Goal: Task Accomplishment & Management: Manage account settings

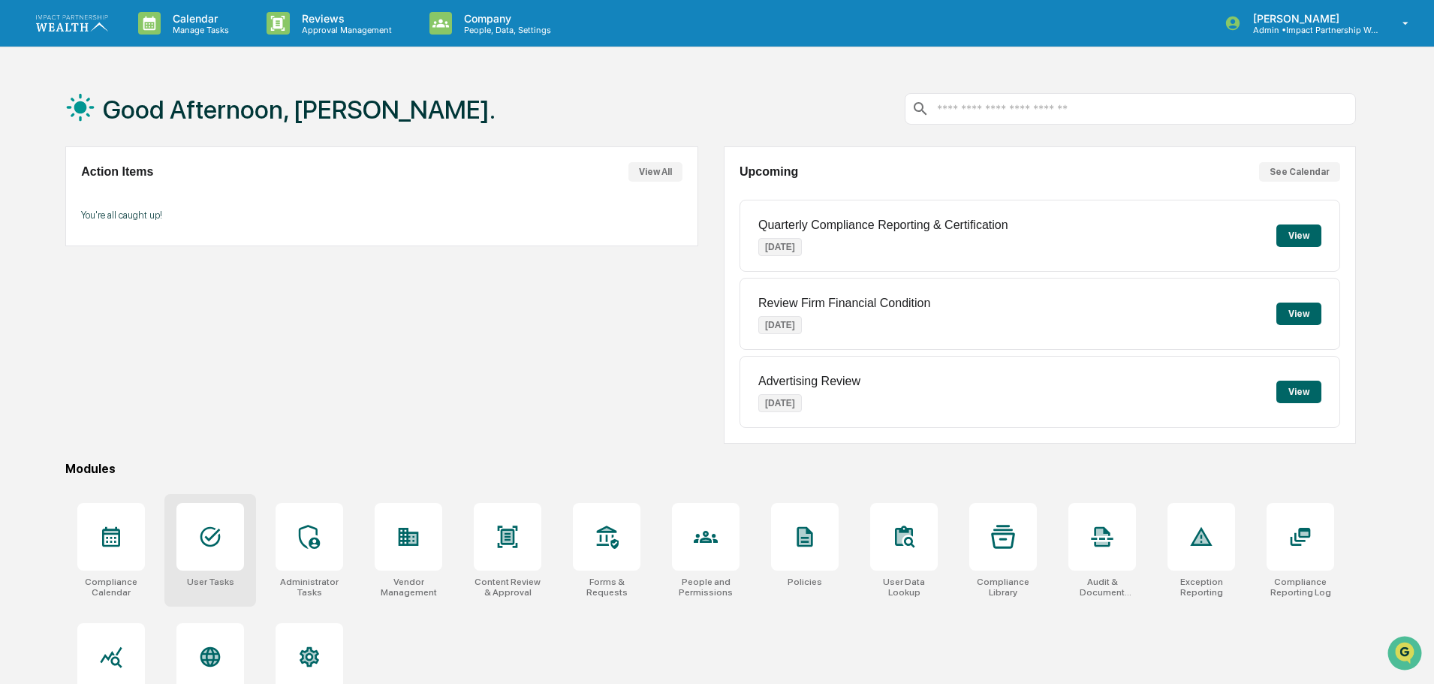
click at [217, 541] on icon at bounding box center [210, 537] width 24 height 24
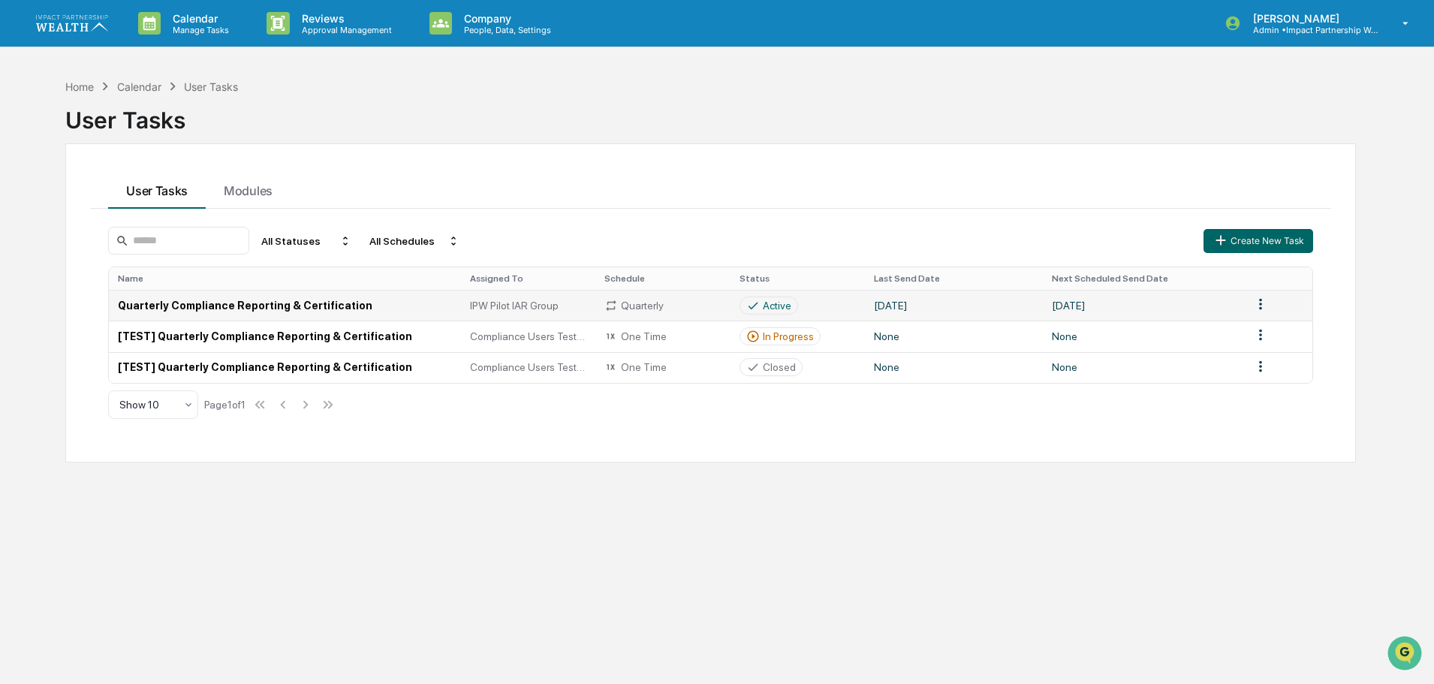
click at [243, 306] on td "Quarterly Compliance Reporting & Certification" at bounding box center [285, 305] width 352 height 31
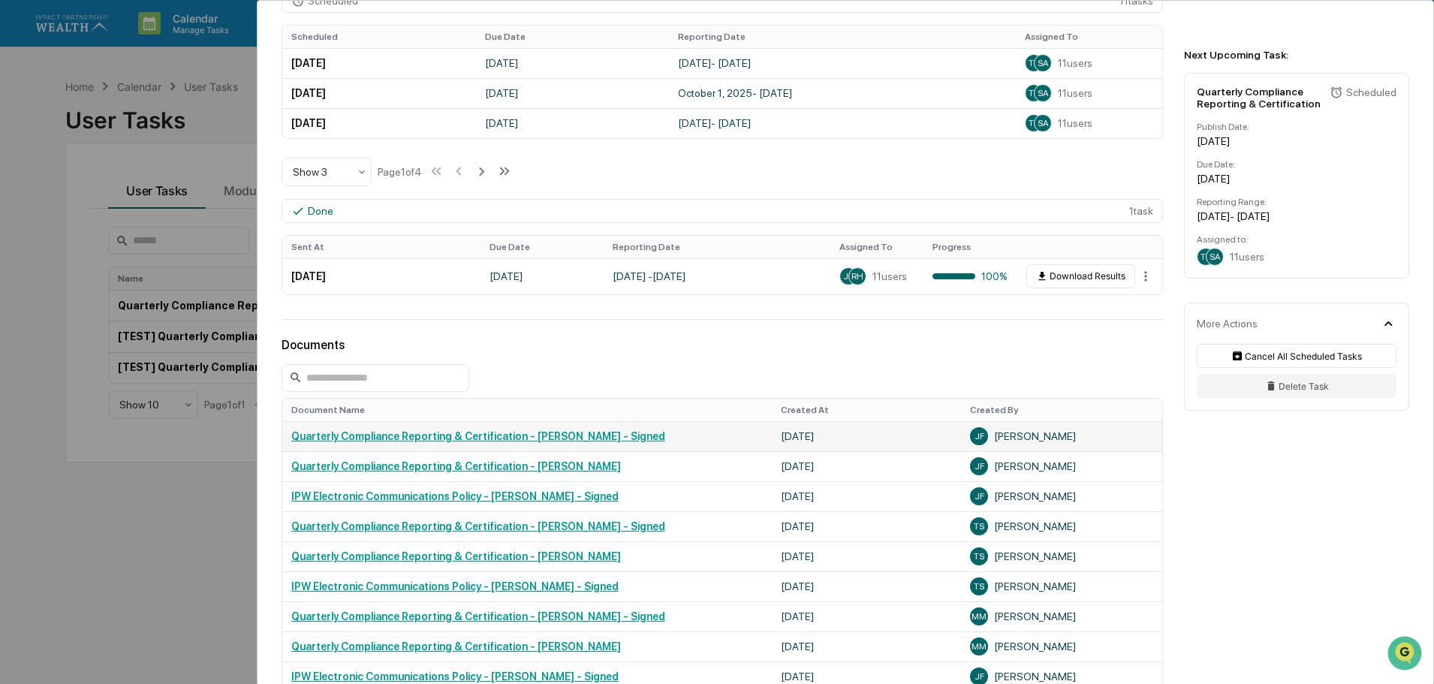
scroll to position [465, 0]
click at [499, 440] on link "Quarterly Compliance Reporting & Certification - Jim Fox - Signed" at bounding box center [478, 437] width 374 height 12
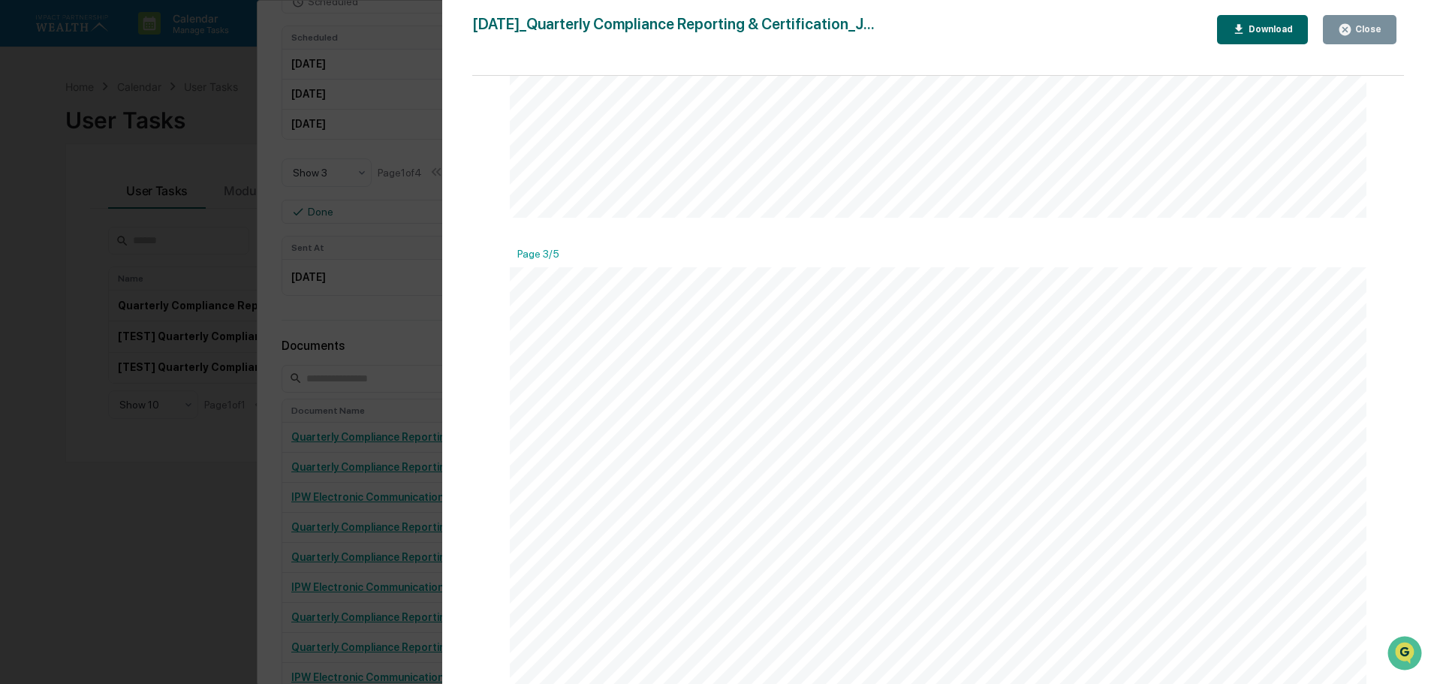
scroll to position [2478, 0]
click at [921, 385] on span at bounding box center [922, 379] width 3 height 11
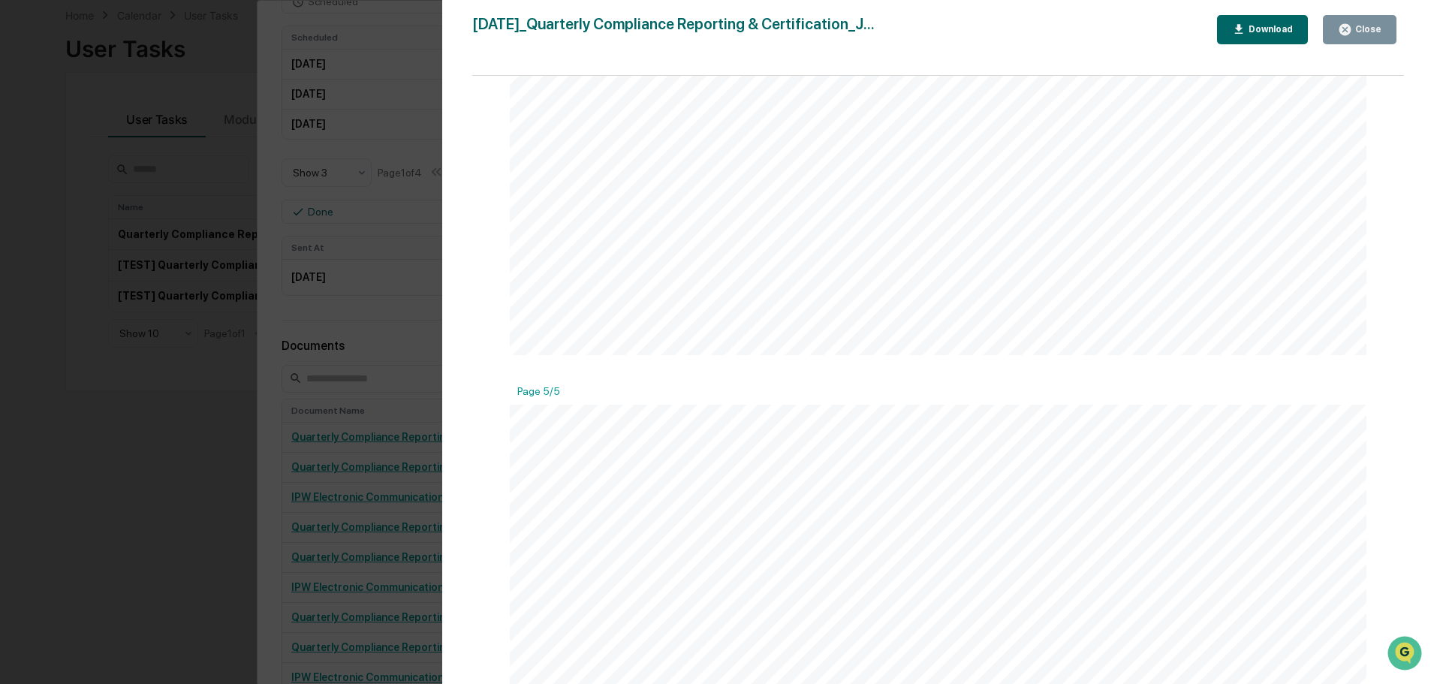
scroll to position [4531, 0]
click at [1341, 24] on button "Close" at bounding box center [1360, 29] width 74 height 29
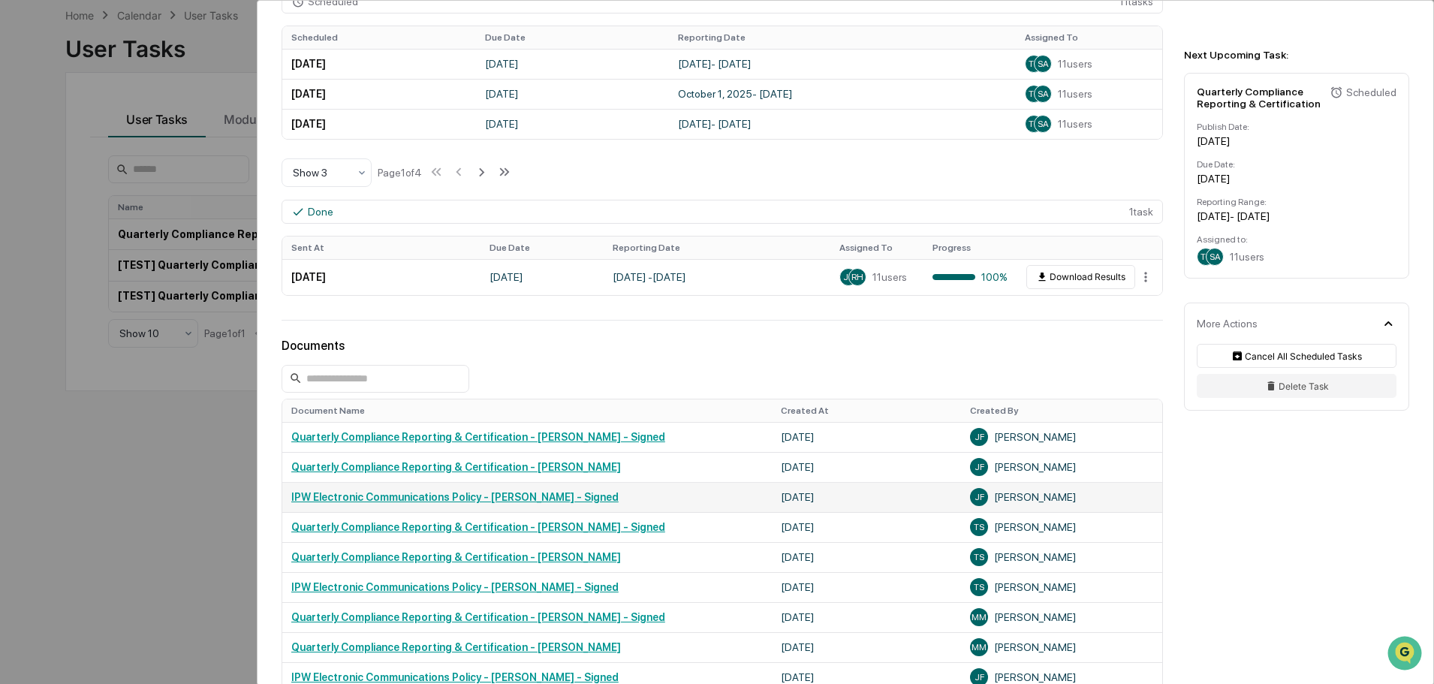
click at [445, 497] on link "IPW Electronic Communications Policy - Jim Fox - Signed" at bounding box center [454, 497] width 327 height 12
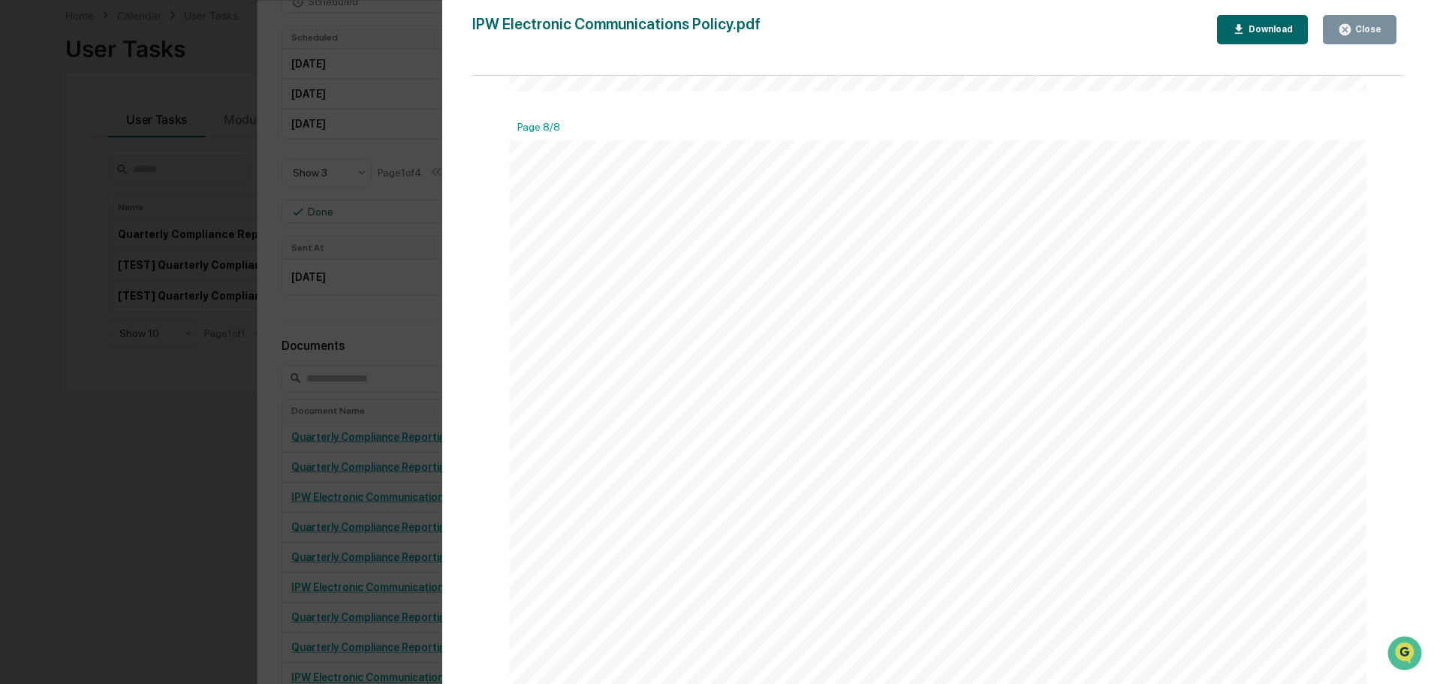
scroll to position [7781, 0]
click at [1354, 38] on button "Close" at bounding box center [1360, 29] width 74 height 29
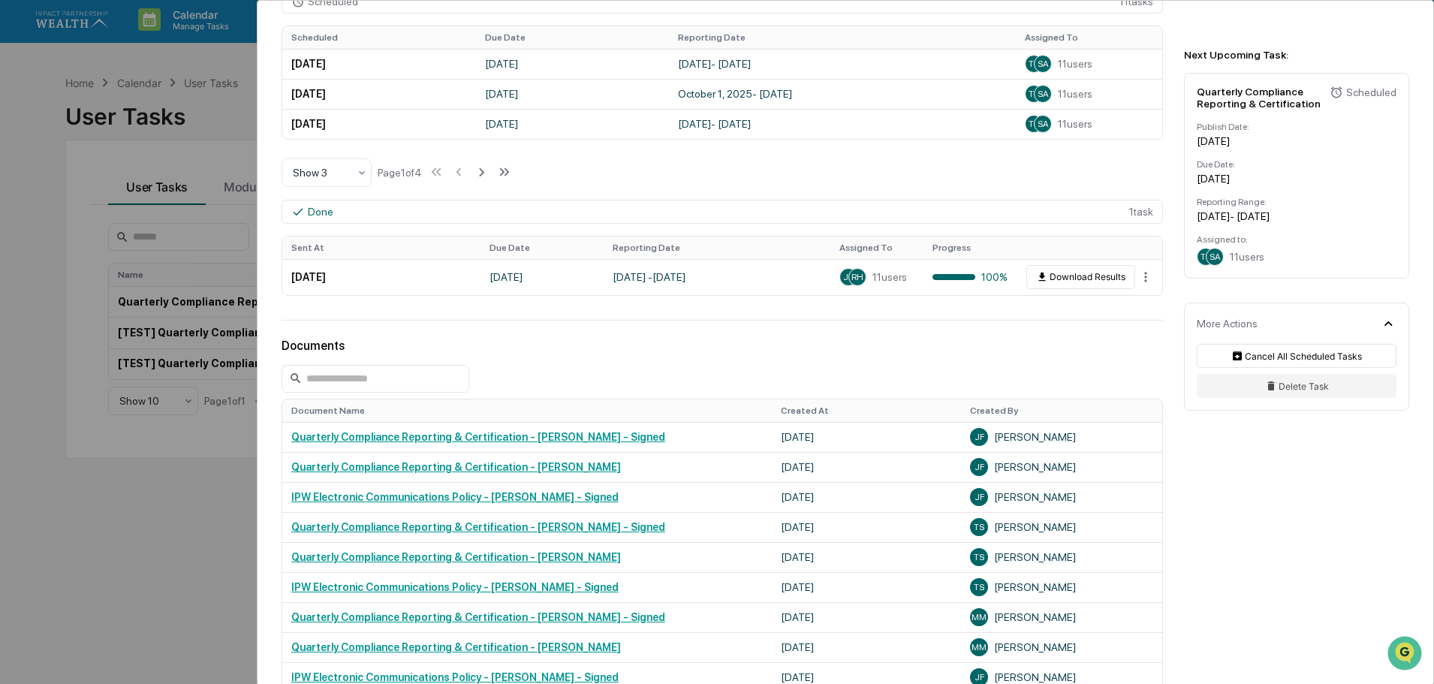
scroll to position [0, 0]
click at [25, 131] on div "User Tasks Quarterly Compliance Reporting & Certification Quarterly Compliance …" at bounding box center [717, 342] width 1434 height 684
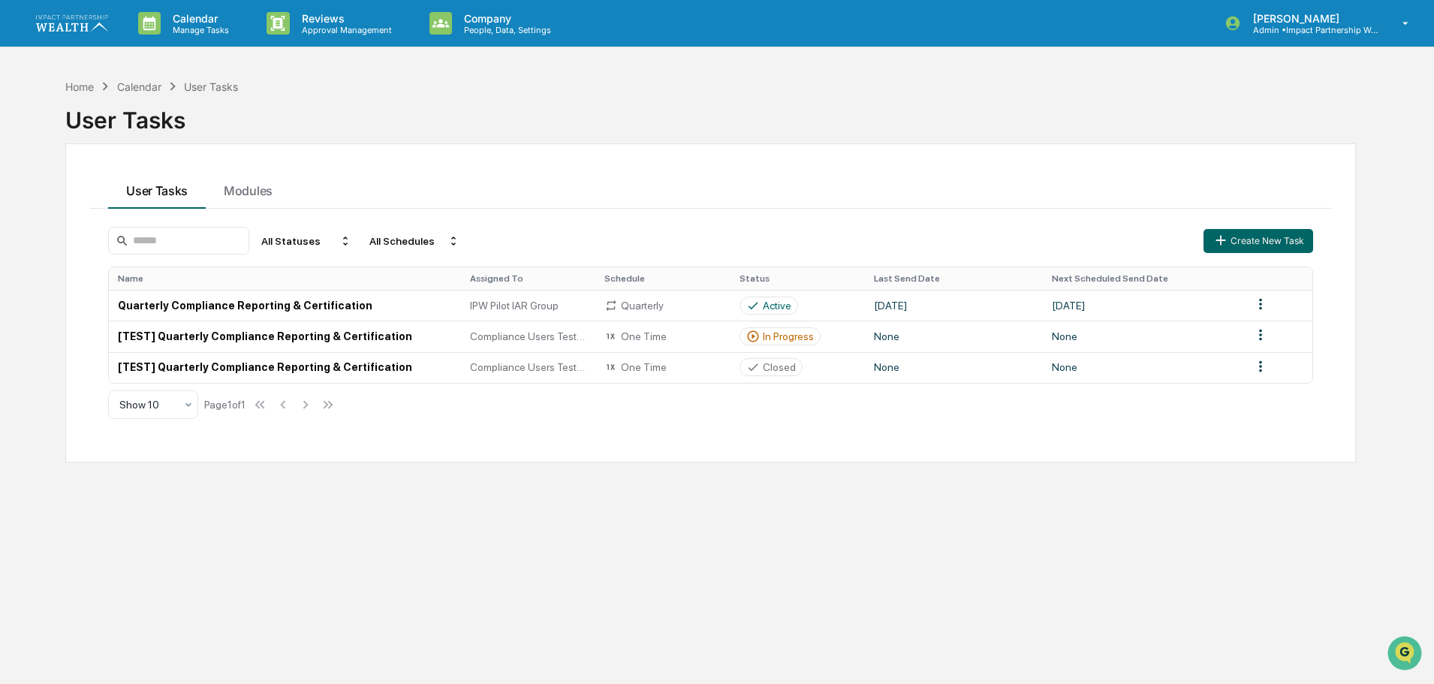
click at [62, 4] on link at bounding box center [81, 23] width 90 height 47
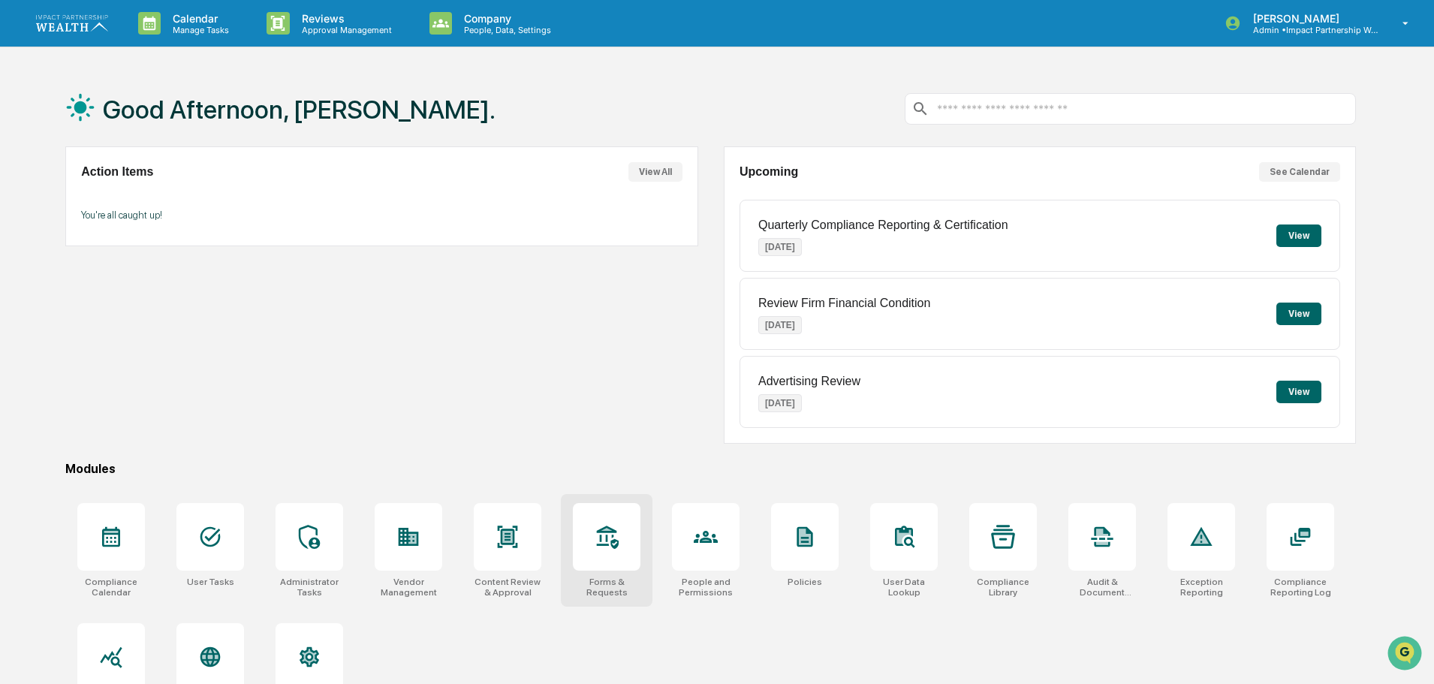
click at [602, 535] on icon at bounding box center [608, 537] width 22 height 23
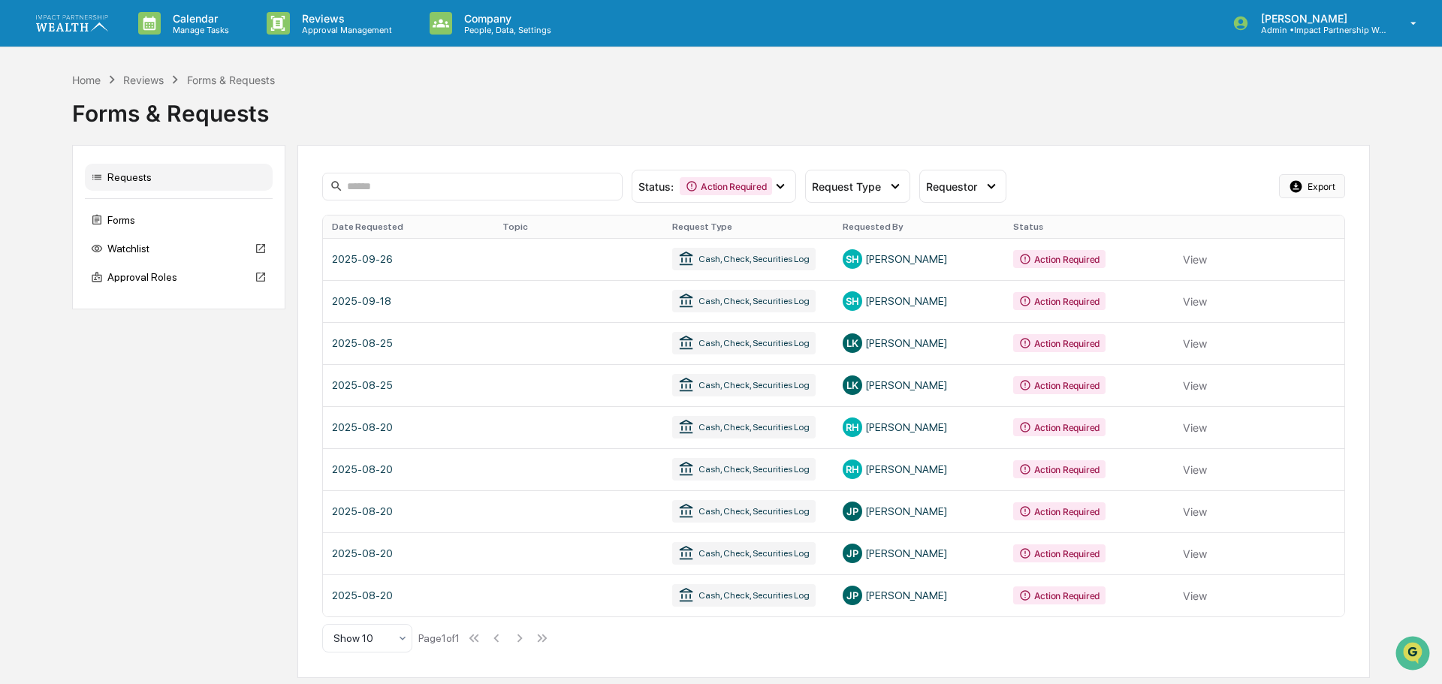
click at [1307, 185] on button "Export" at bounding box center [1312, 186] width 66 height 24
click at [376, 250] on link at bounding box center [833, 259] width 1021 height 42
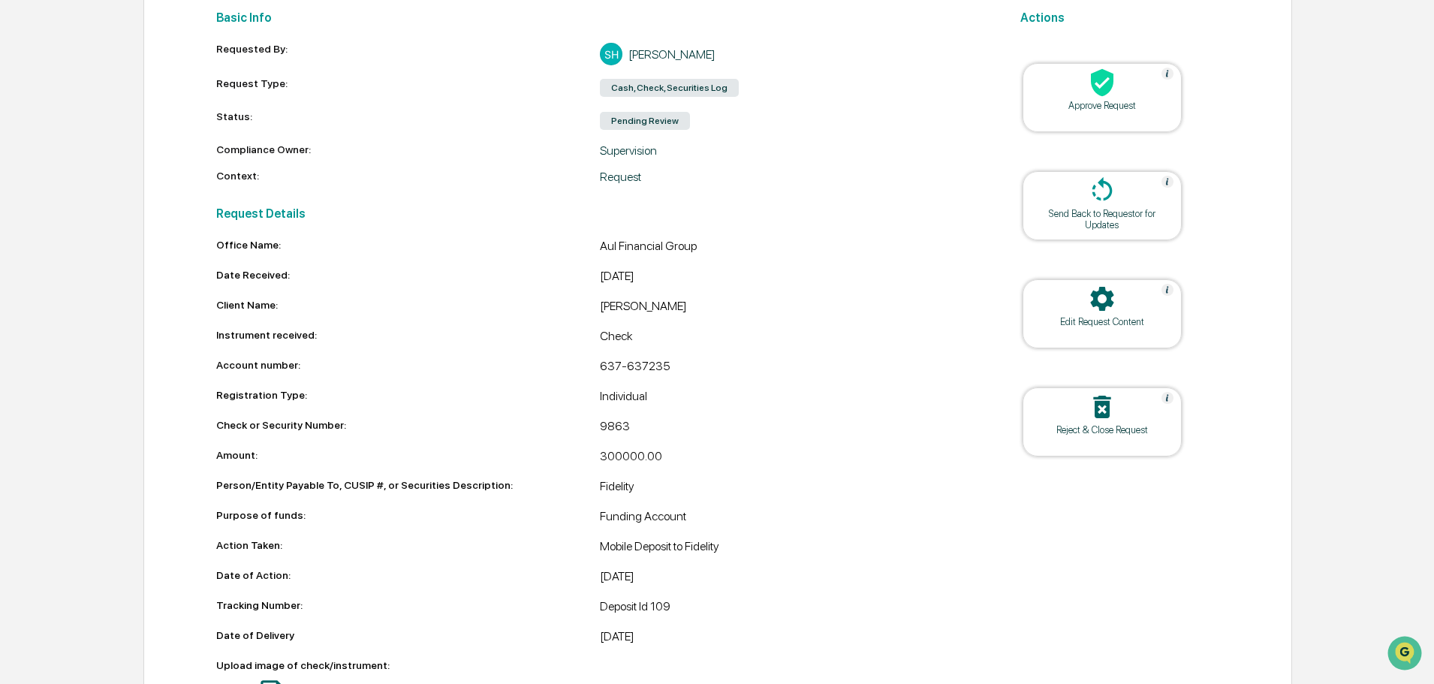
scroll to position [280, 0]
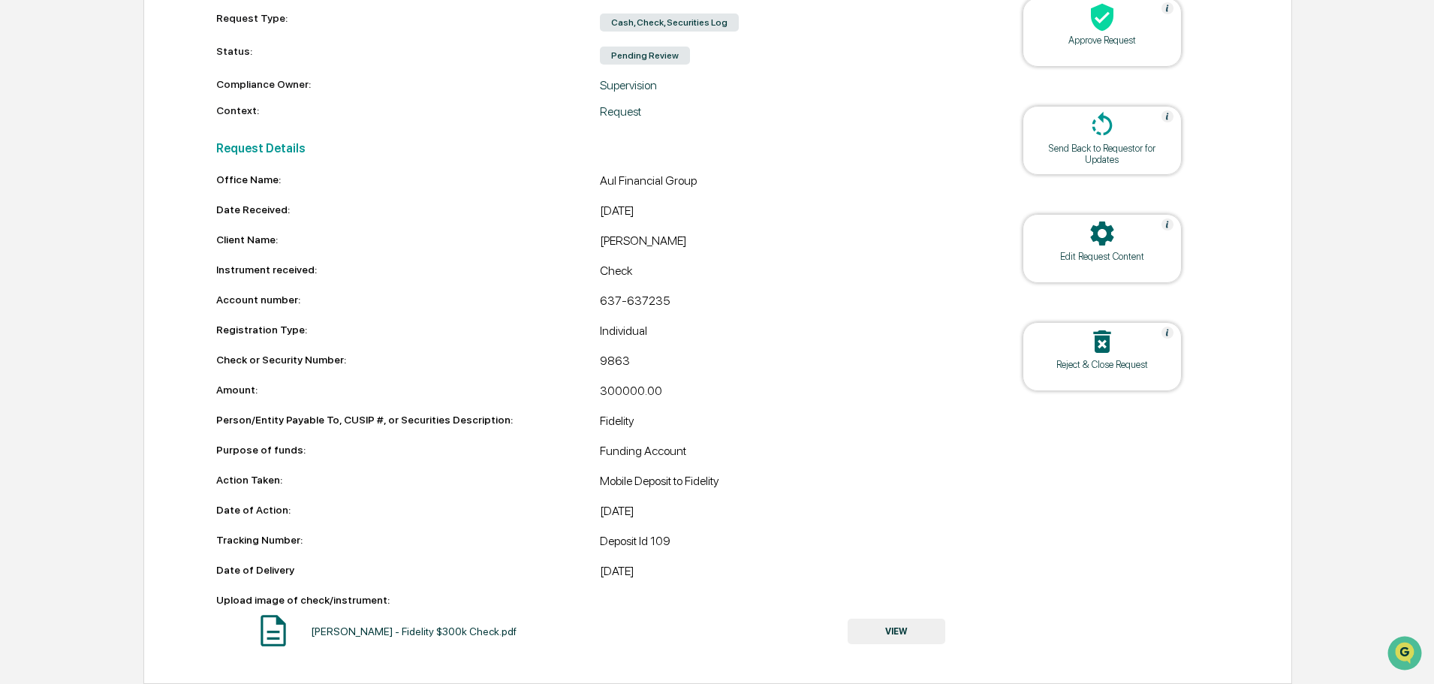
click at [899, 632] on button "VIEW" at bounding box center [897, 632] width 98 height 26
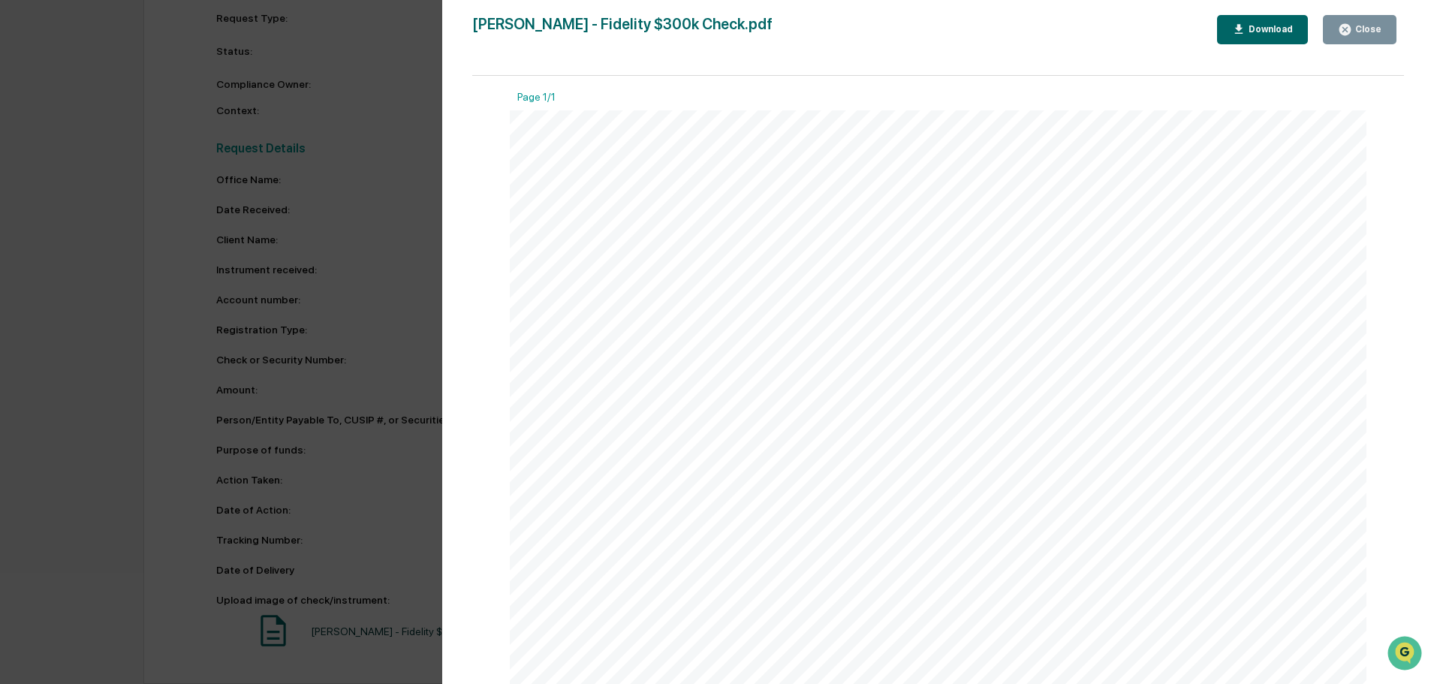
drag, startPoint x: 1386, startPoint y: 19, endPoint x: 1343, endPoint y: 16, distance: 42.9
click at [1343, 16] on button "Close" at bounding box center [1360, 29] width 74 height 29
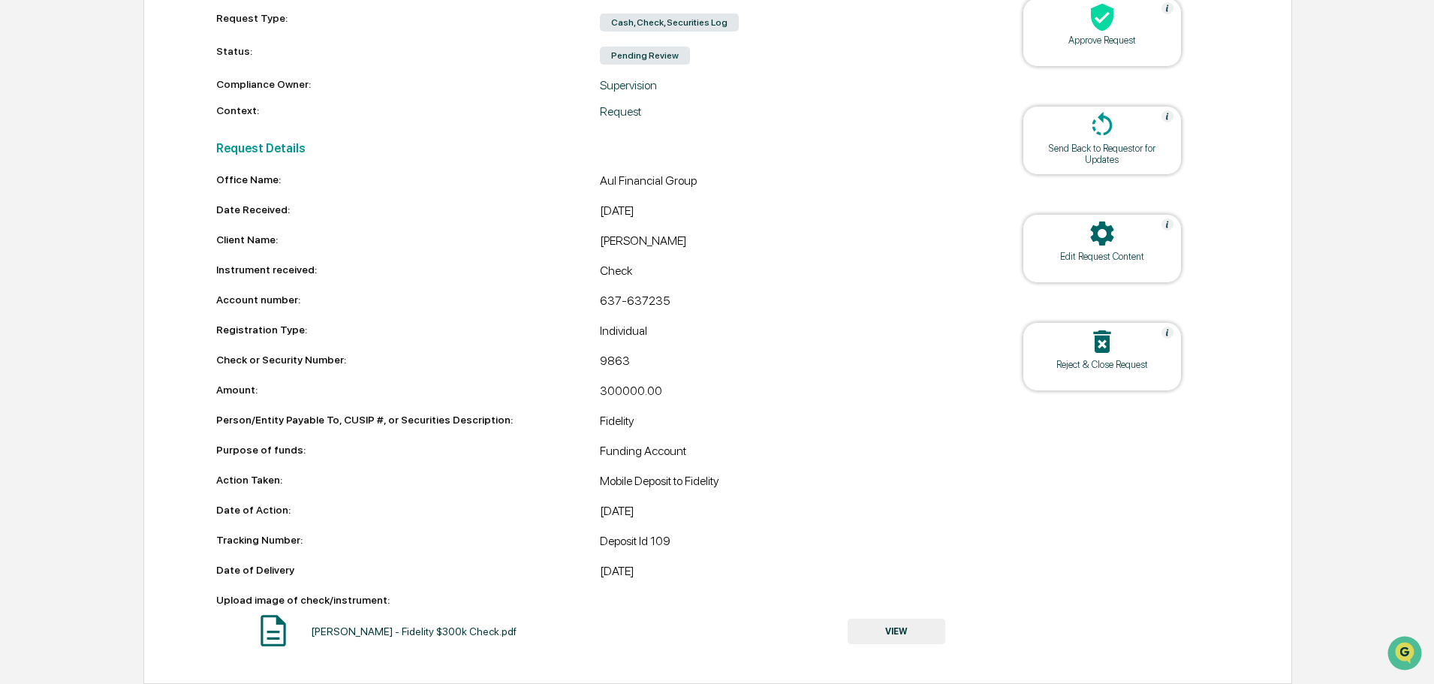
scroll to position [0, 0]
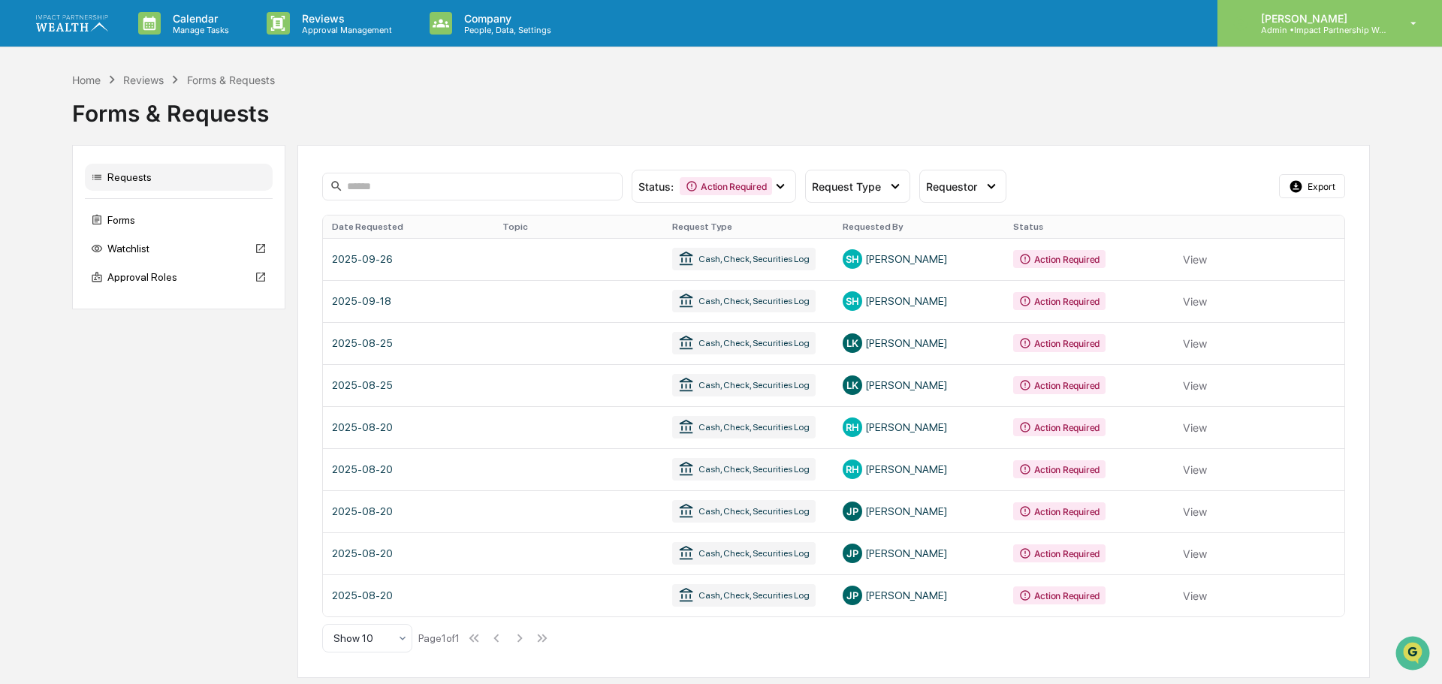
click at [1356, 27] on p "Admin • Impact Partnership Wealth" at bounding box center [1319, 30] width 140 height 11
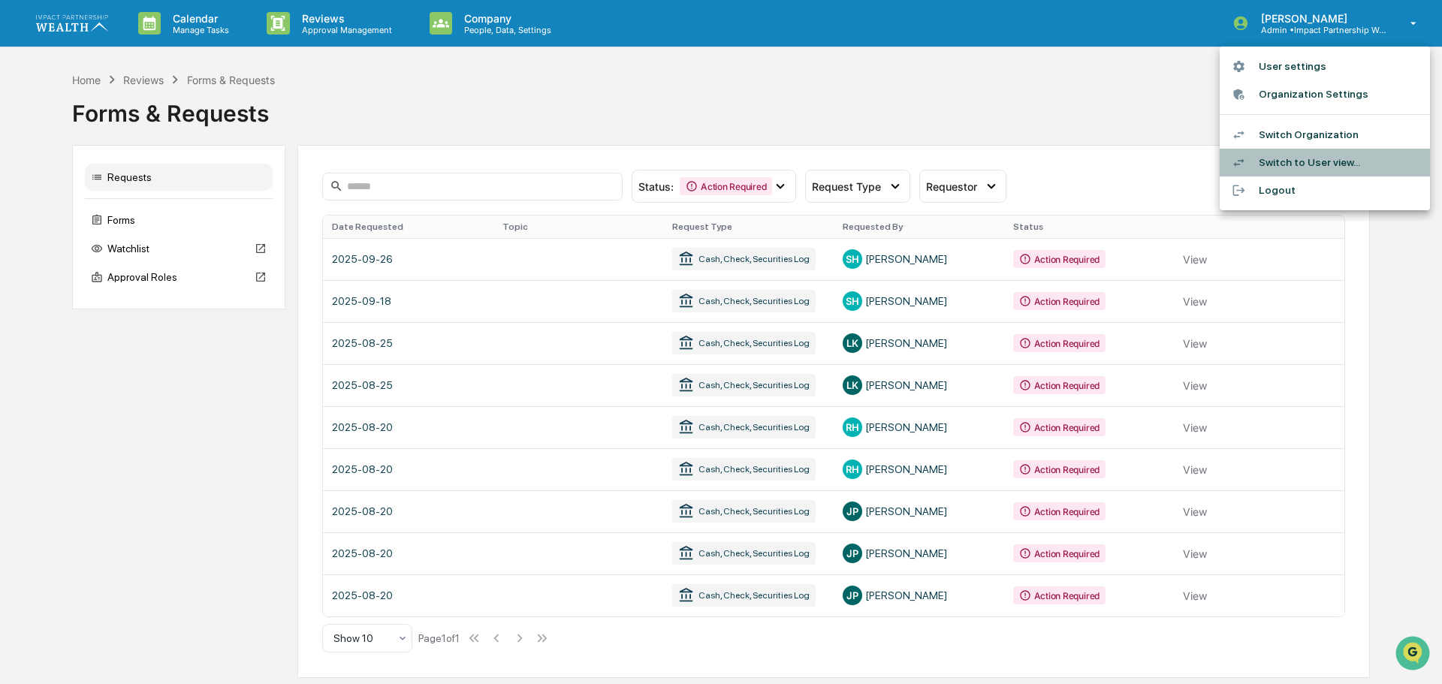
click at [1327, 156] on li "Switch to User view..." at bounding box center [1325, 163] width 210 height 28
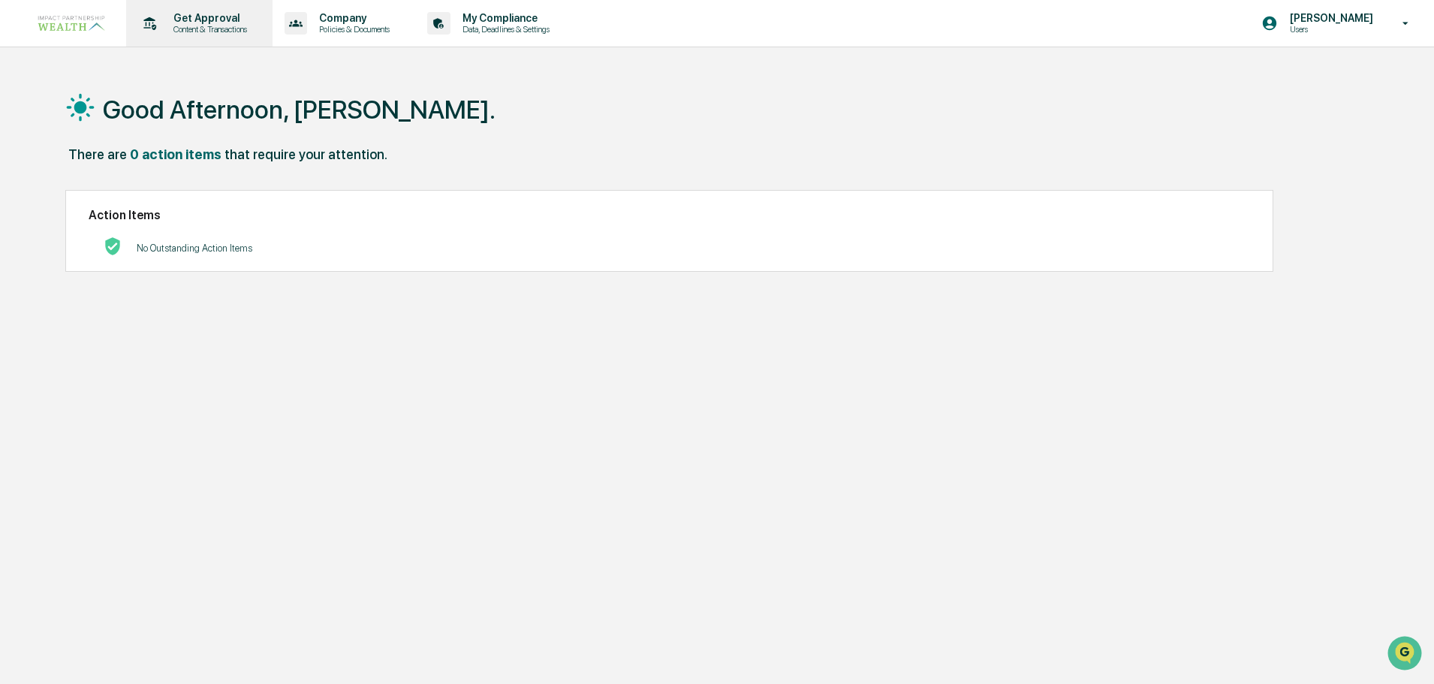
click at [255, 32] on p "Content & Transactions" at bounding box center [207, 29] width 93 height 11
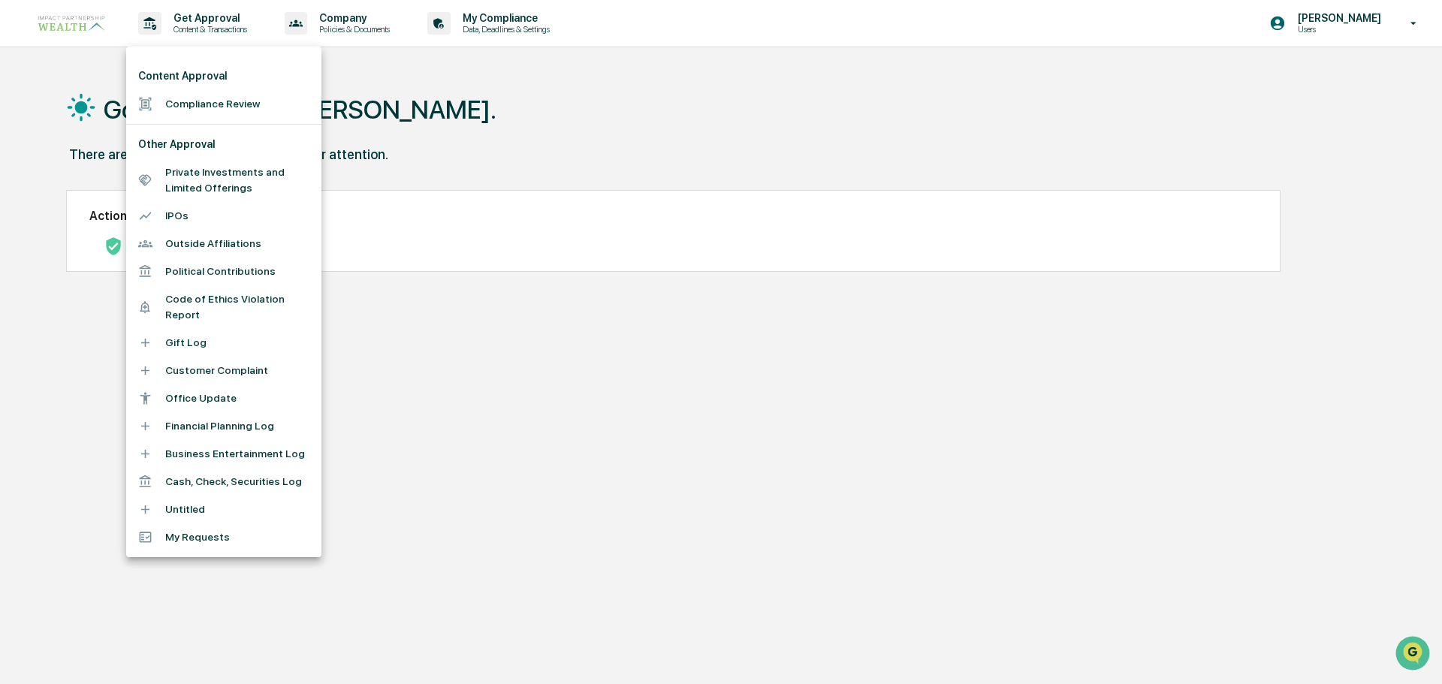
click at [1100, 520] on div at bounding box center [721, 342] width 1442 height 684
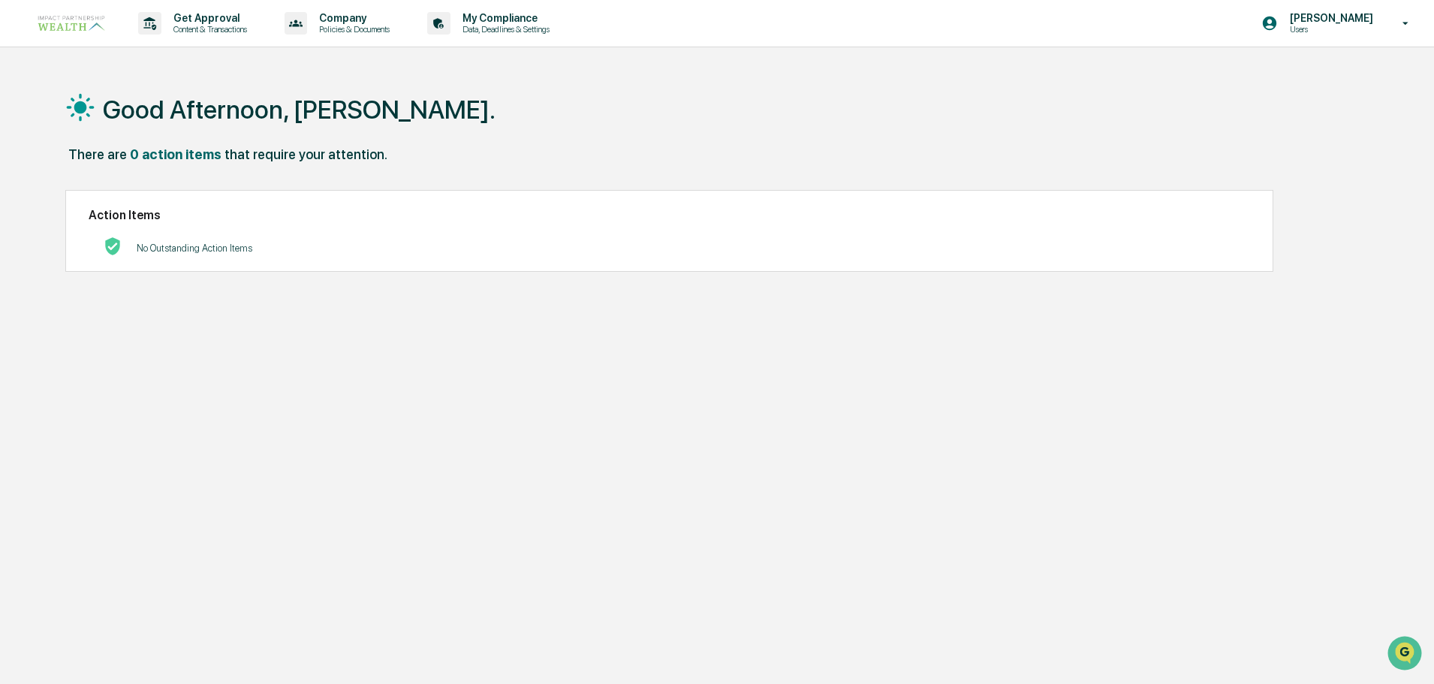
click at [1324, 26] on p "Users" at bounding box center [1329, 29] width 103 height 11
click at [1309, 69] on li "Switch to Admin view..." at bounding box center [1325, 76] width 210 height 28
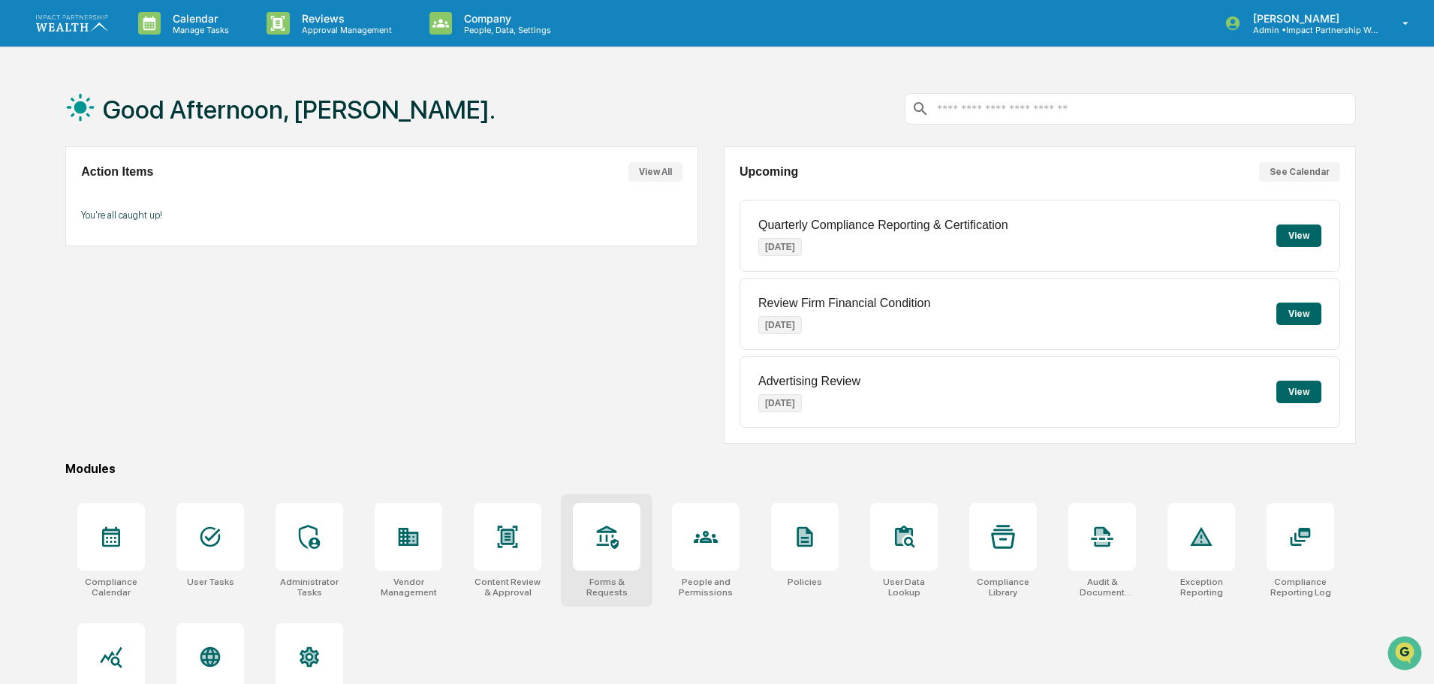
click at [615, 534] on icon at bounding box center [607, 537] width 24 height 24
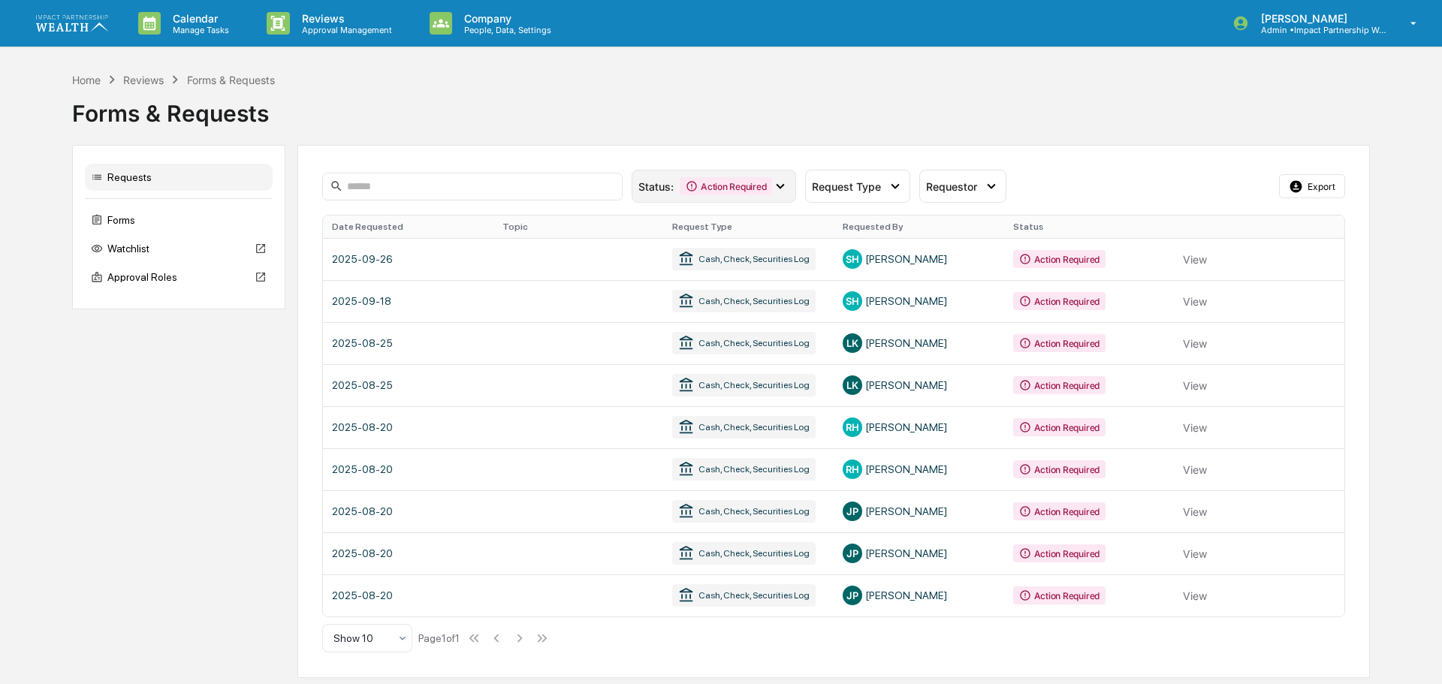
click at [767, 186] on div "Action Required" at bounding box center [726, 186] width 92 height 18
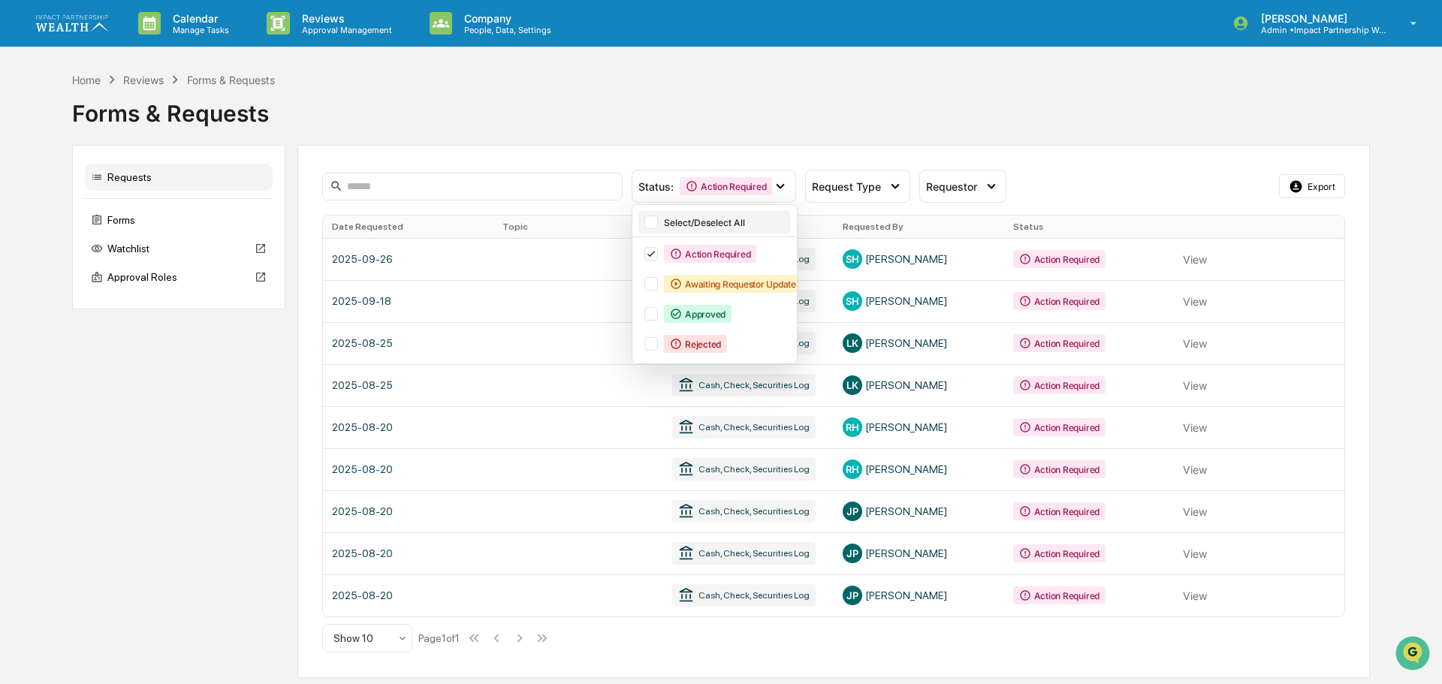
click at [708, 221] on div "Select/Deselect All" at bounding box center [726, 222] width 124 height 11
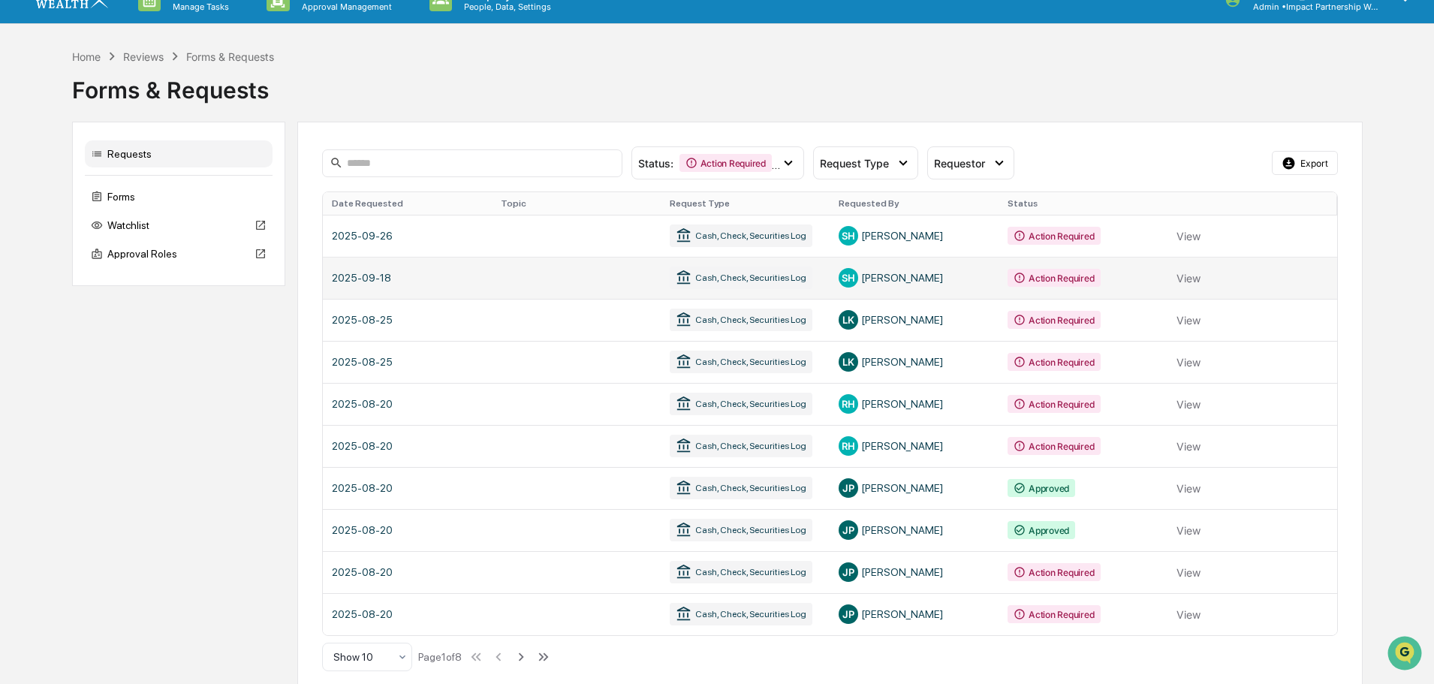
scroll to position [36, 0]
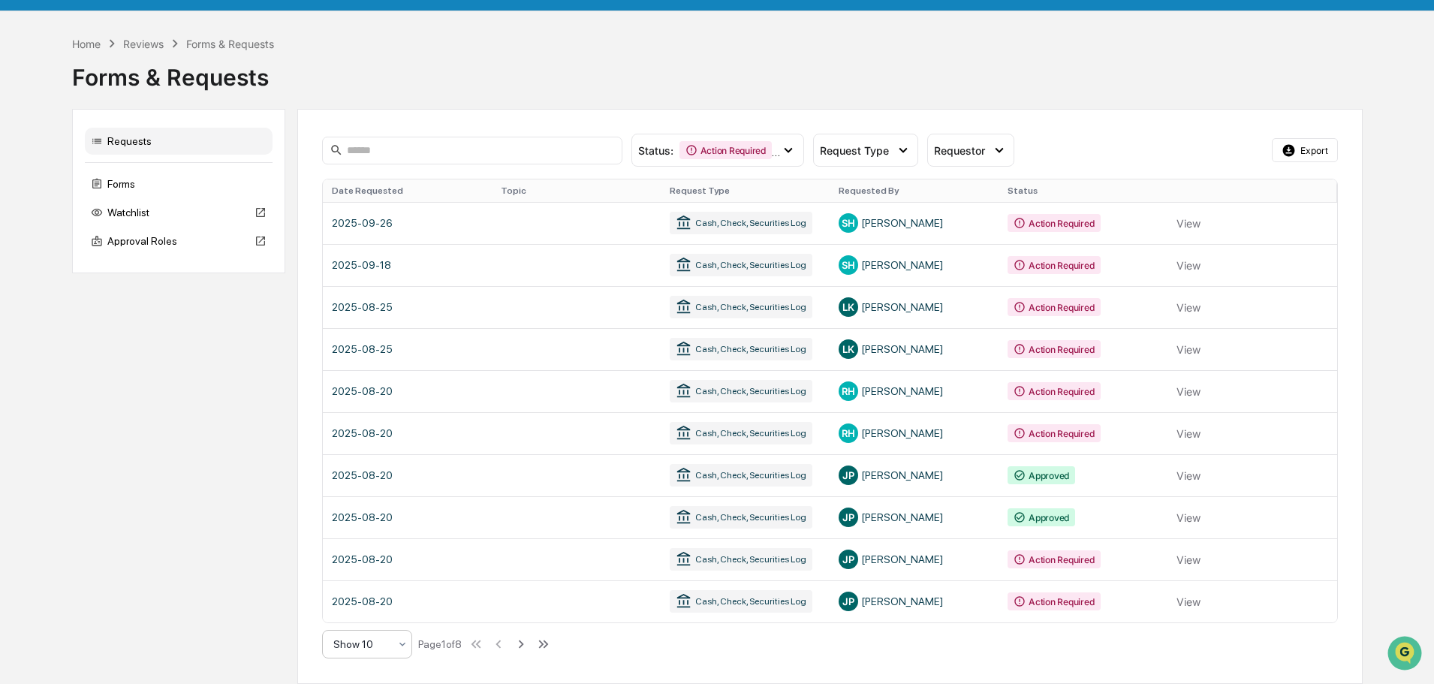
click at [393, 647] on div "Show 10" at bounding box center [361, 644] width 71 height 21
click at [382, 604] on div "Show 100" at bounding box center [367, 605] width 89 height 30
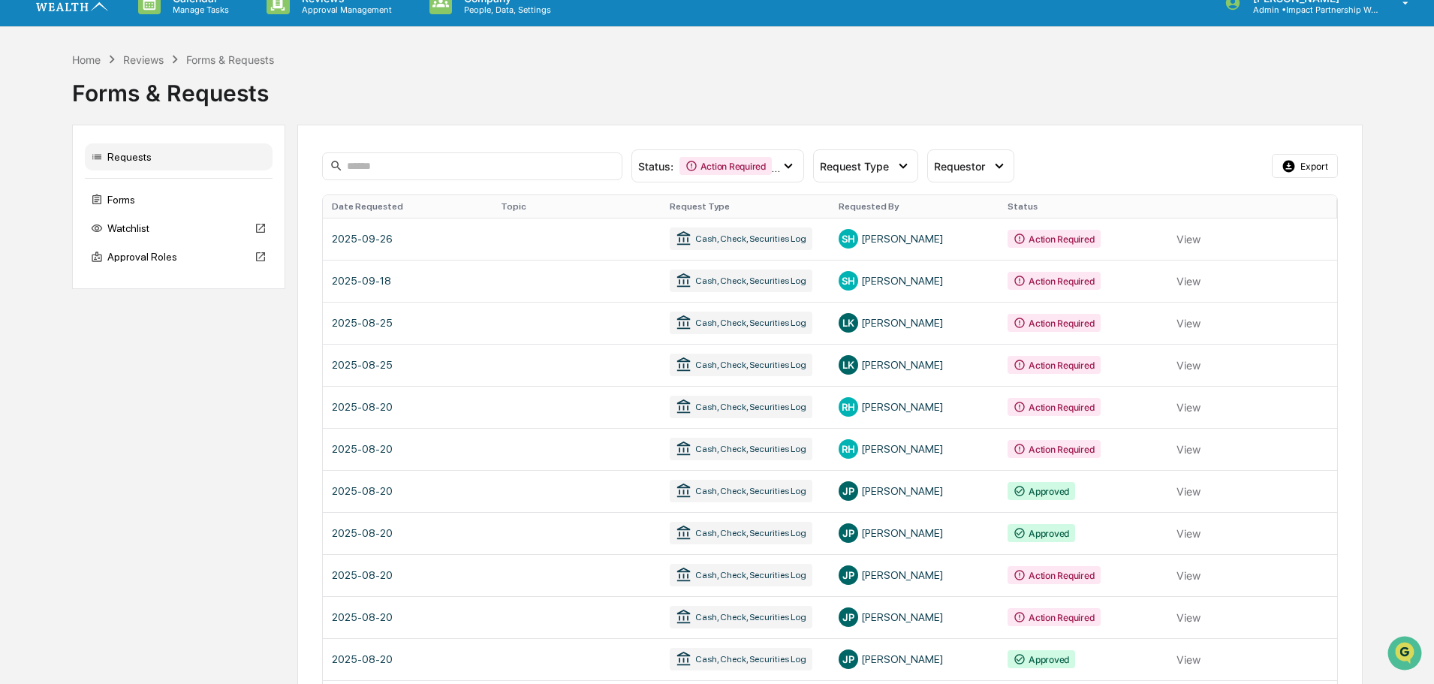
scroll to position [0, 0]
